Goal: Find specific page/section: Find specific page/section

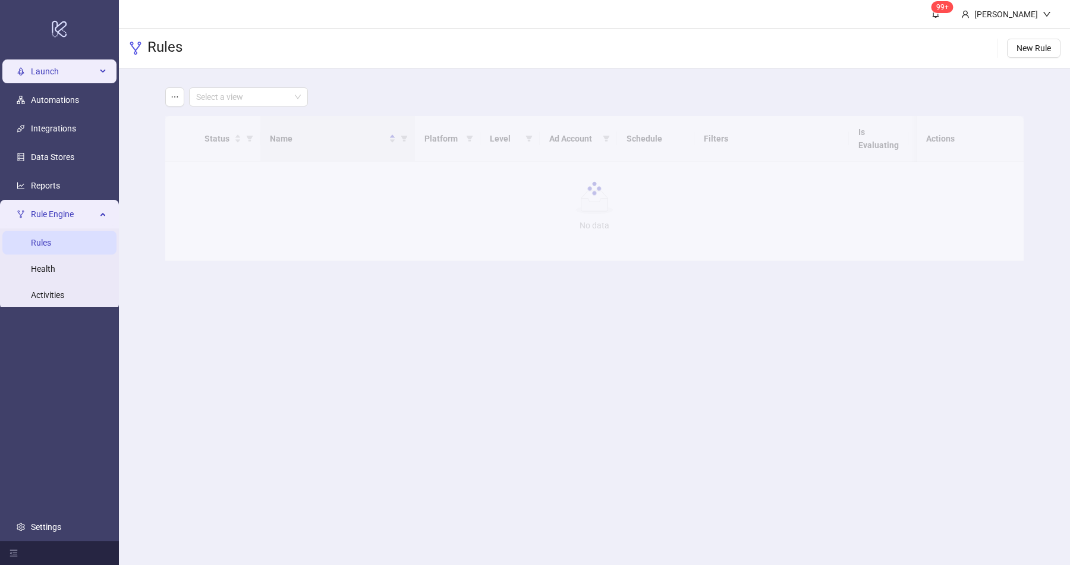
click at [57, 70] on span "Launch" at bounding box center [63, 71] width 65 height 24
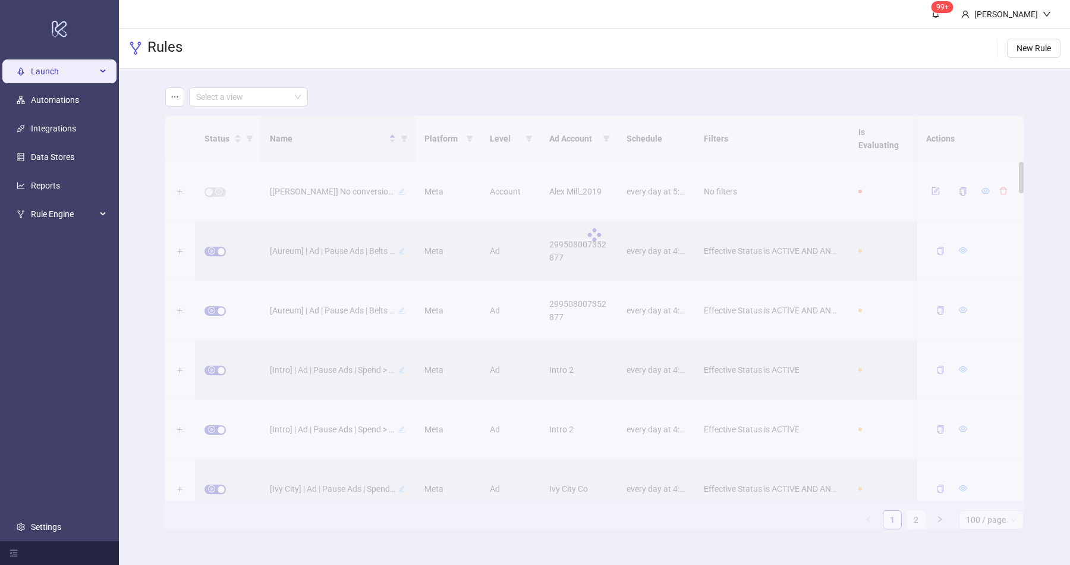
click at [54, 58] on li "Launch" at bounding box center [59, 71] width 119 height 29
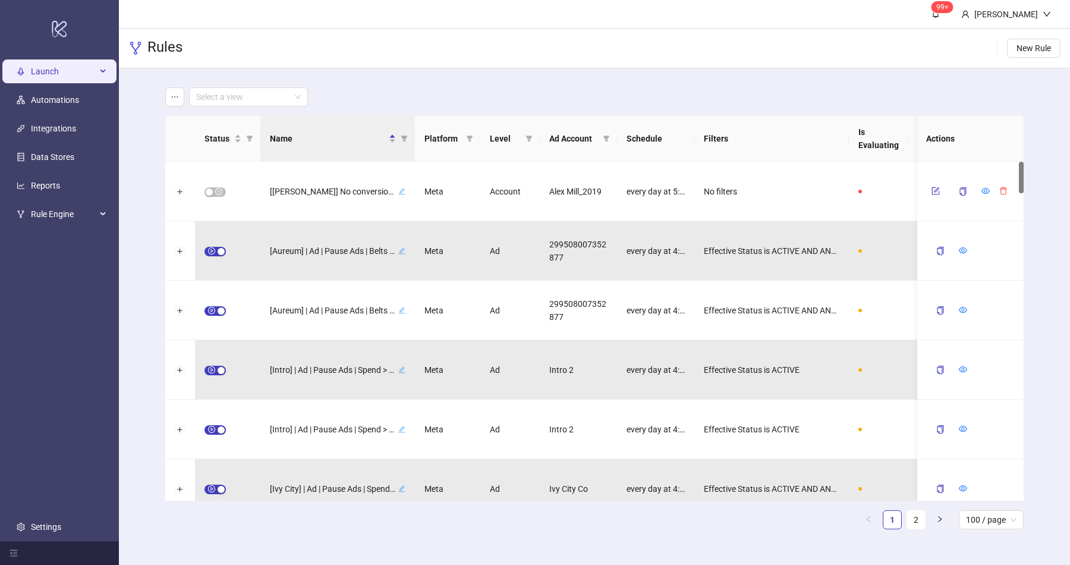
click at [52, 68] on span "Launch" at bounding box center [63, 71] width 65 height 24
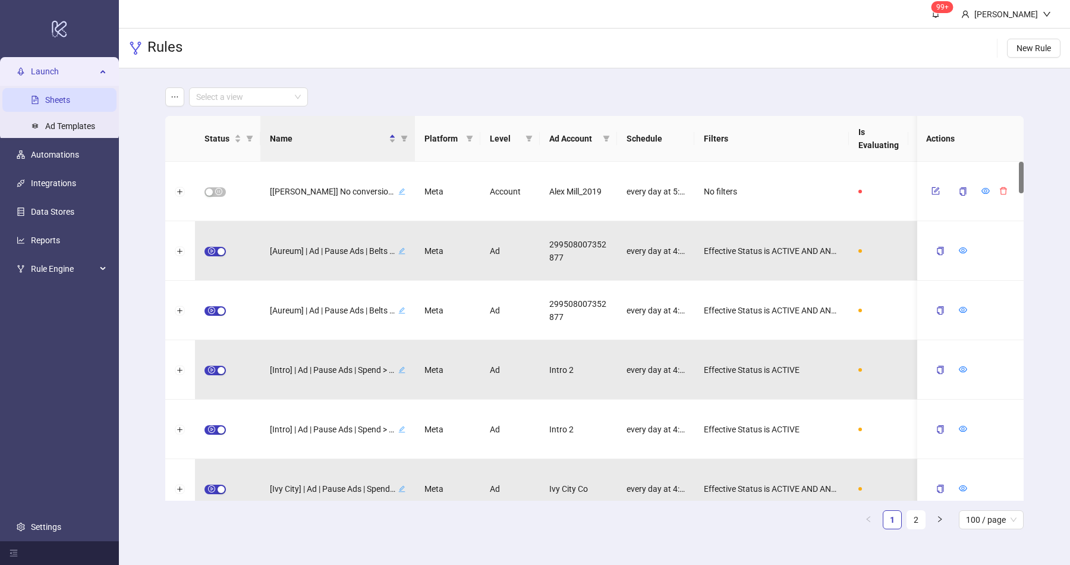
click at [52, 101] on link "Sheets" at bounding box center [57, 100] width 25 height 10
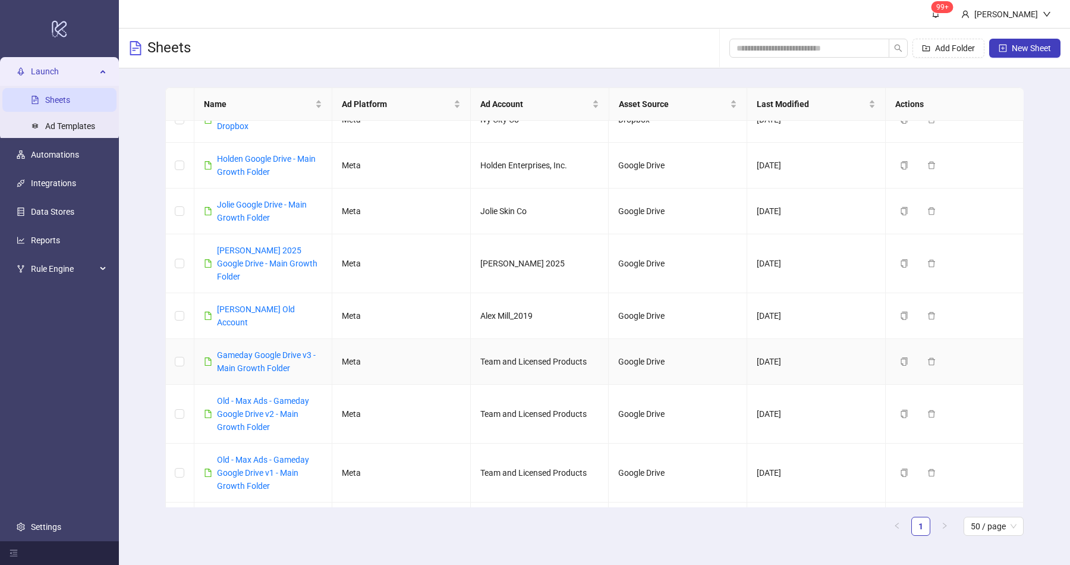
scroll to position [459, 0]
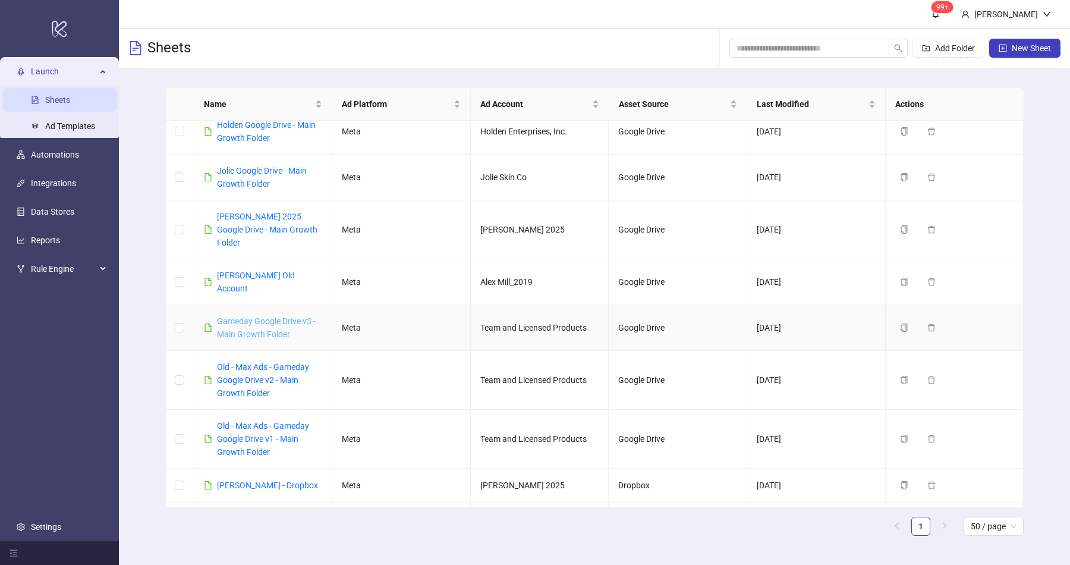
click at [259, 316] on link "Gameday Google Drive v3 - Main Growth Folder" at bounding box center [266, 327] width 99 height 23
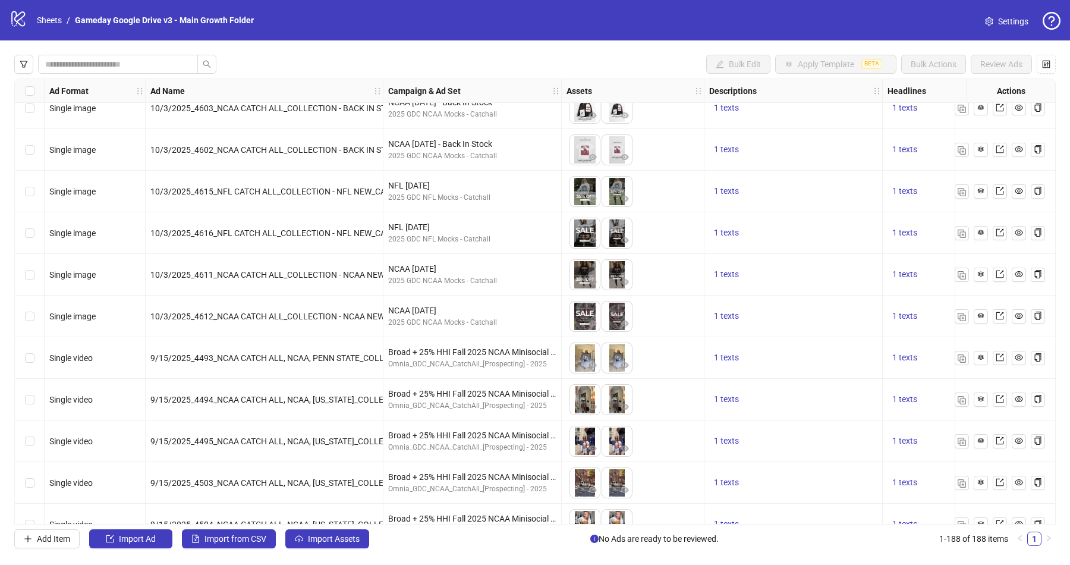
scroll to position [7408, 0]
